Goal: Task Accomplishment & Management: Use online tool/utility

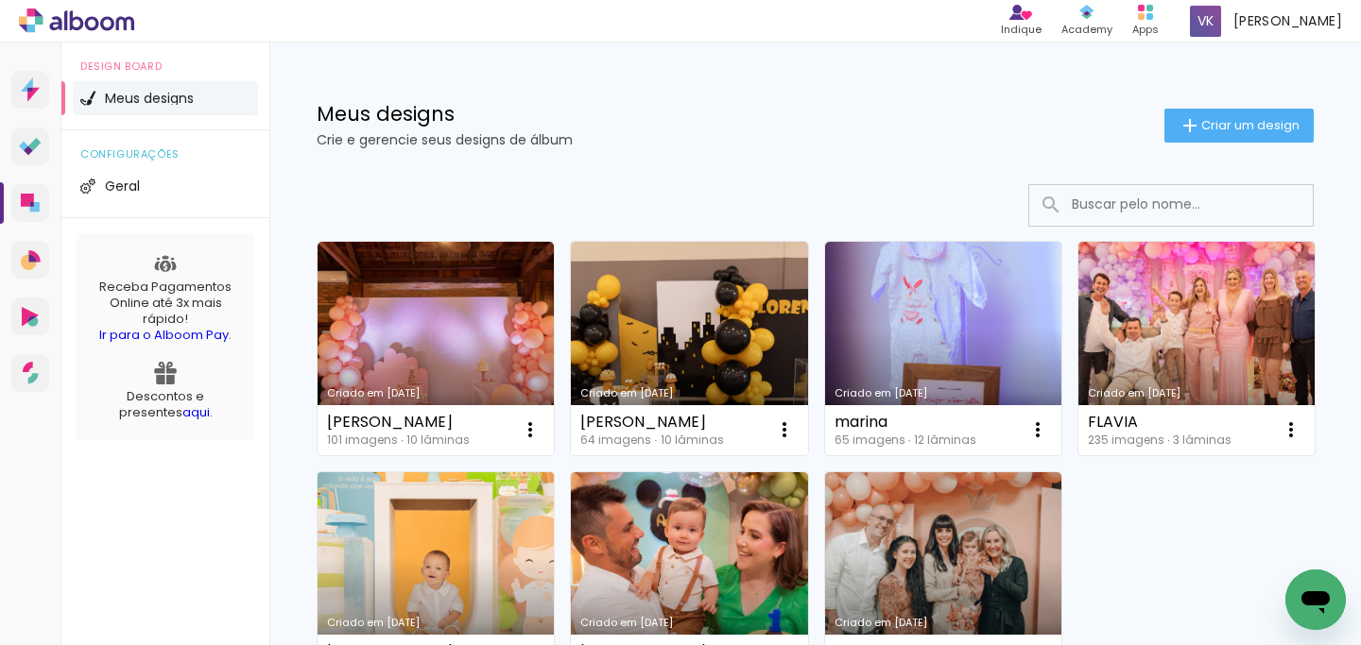
scroll to position [166, 0]
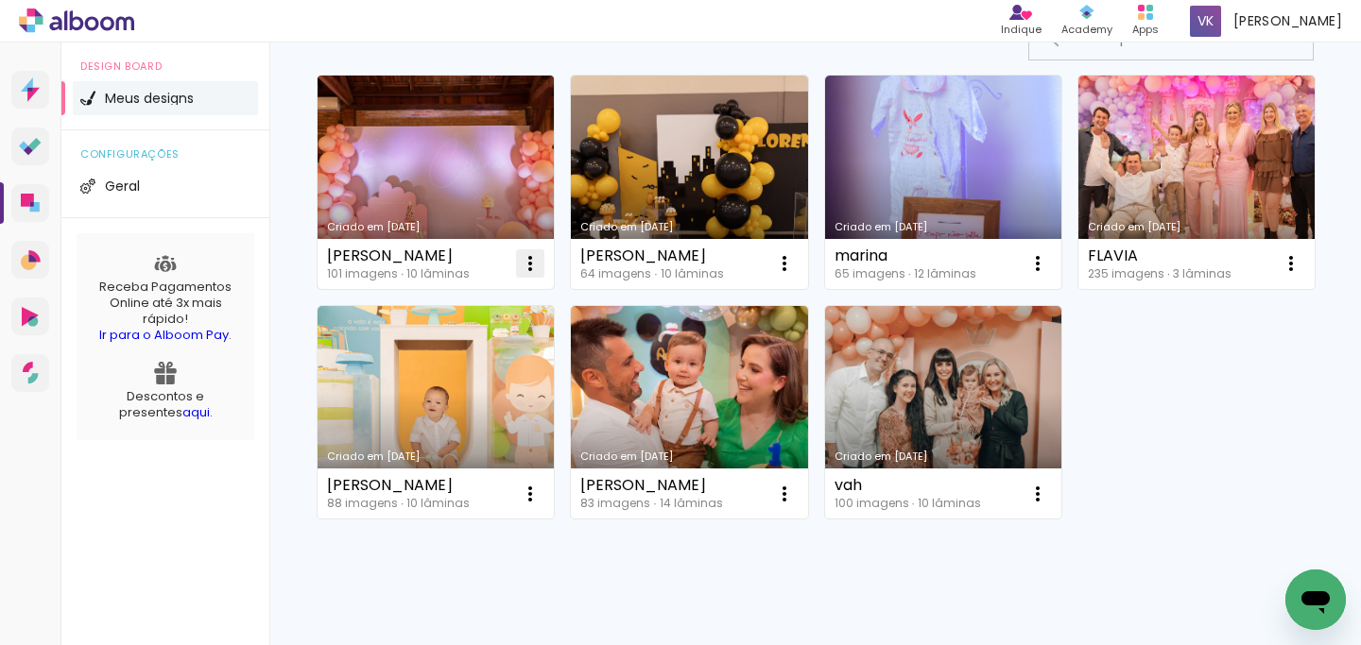
click at [531, 257] on iron-icon at bounding box center [530, 263] width 23 height 23
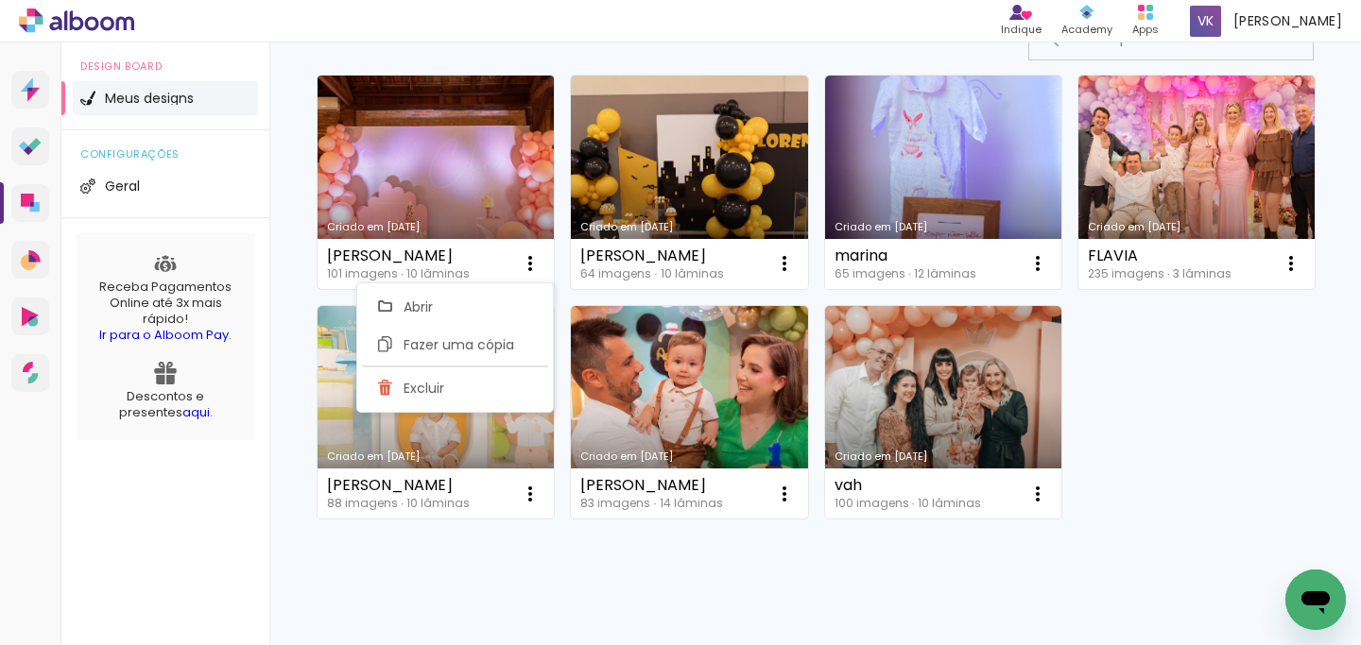
click at [473, 191] on link "Criado em [DATE]" at bounding box center [436, 183] width 236 height 214
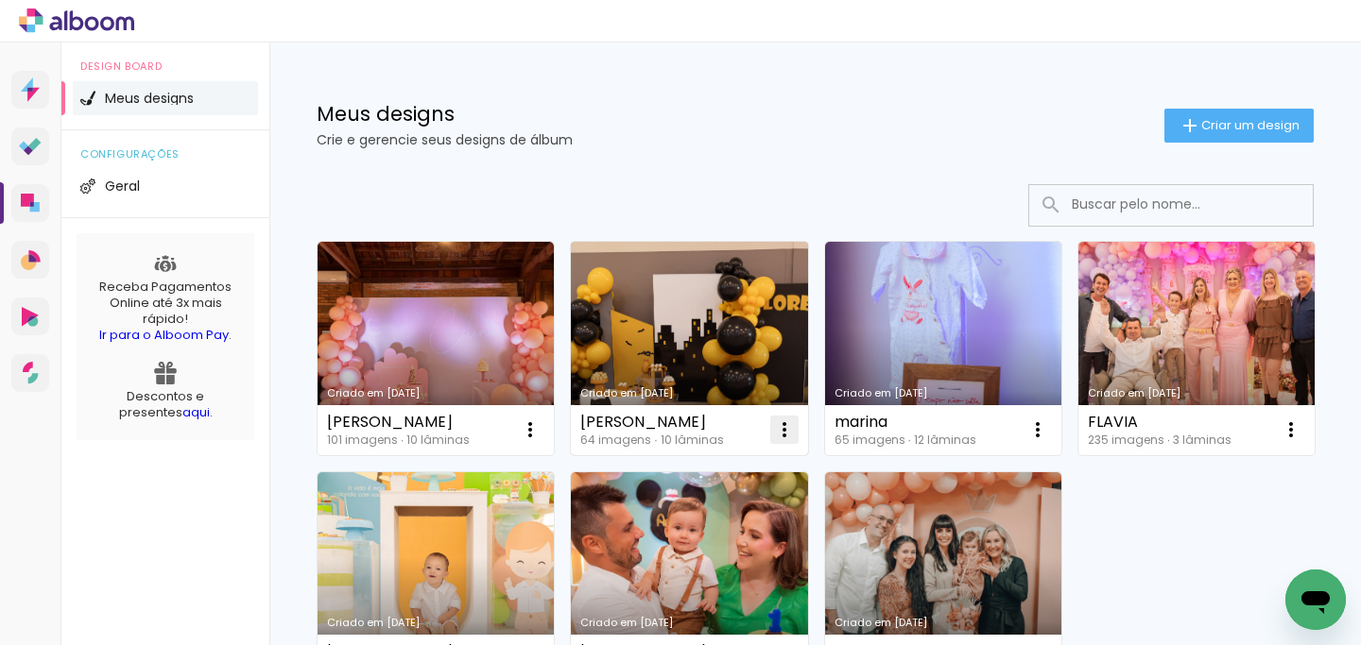
click at [542, 435] on iron-icon at bounding box center [530, 430] width 23 height 23
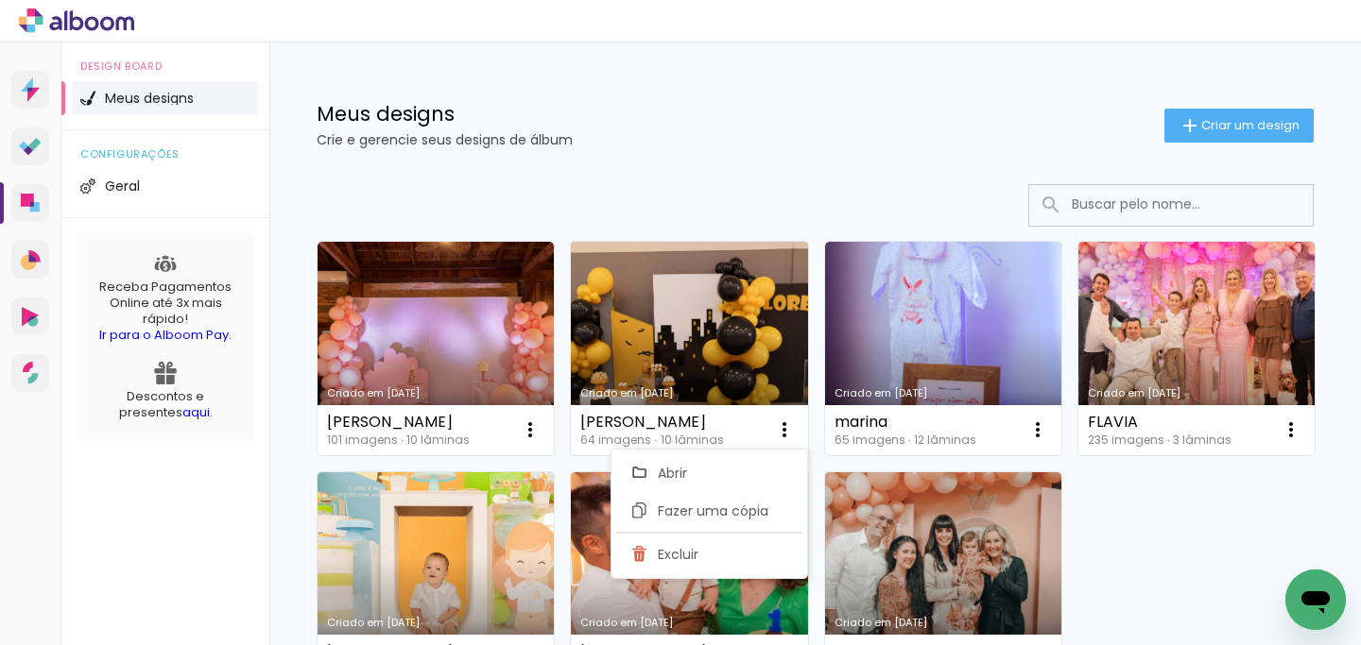
click at [713, 362] on link "Criado em [DATE]" at bounding box center [689, 349] width 236 height 214
